Goal: Transaction & Acquisition: Purchase product/service

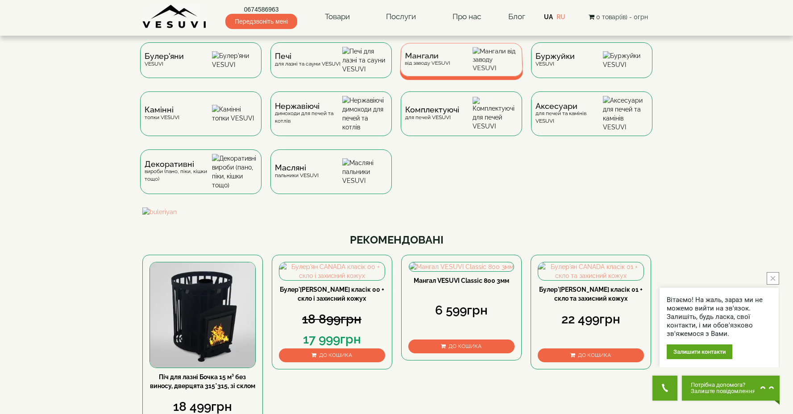
click at [432, 73] on div "Мангали від заводу VESUVI" at bounding box center [461, 59] width 123 height 33
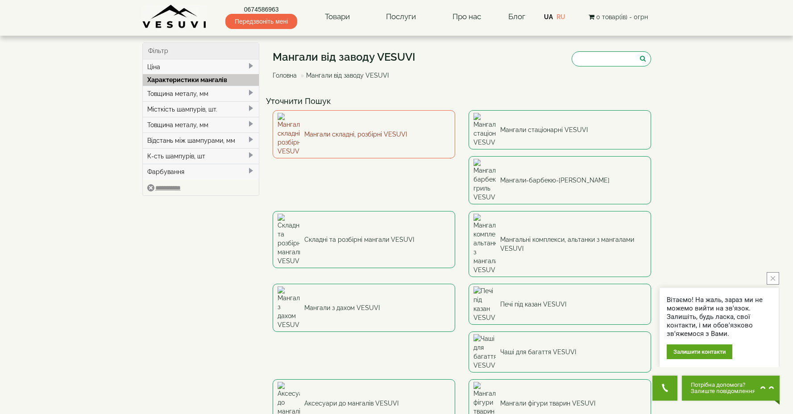
click at [348, 126] on link "Мангали складні, розбірні VESUVI" at bounding box center [364, 134] width 182 height 48
